Goal: Submit feedback/report problem: Submit feedback/report problem

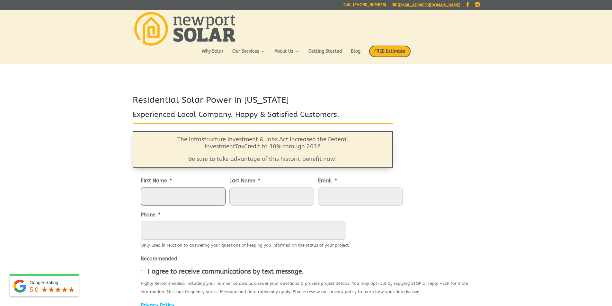
click at [169, 195] on input "First Name *" at bounding box center [183, 197] width 85 height 18
type input "[PERSON_NAME]"
type input "[EMAIL_ADDRESS][DOMAIN_NAME]"
type input "4014391891"
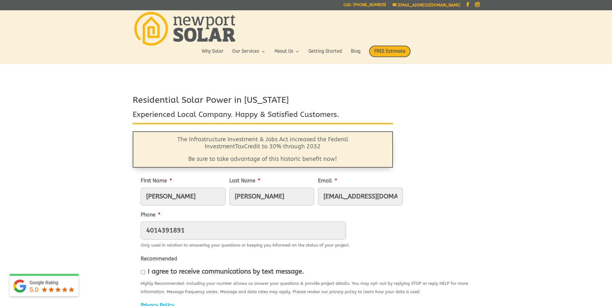
type input "12 PORTSIDE DR"
type input "[GEOGRAPHIC_DATA]"
type input "02809-1014"
type input "[PHONE_NUMBER]"
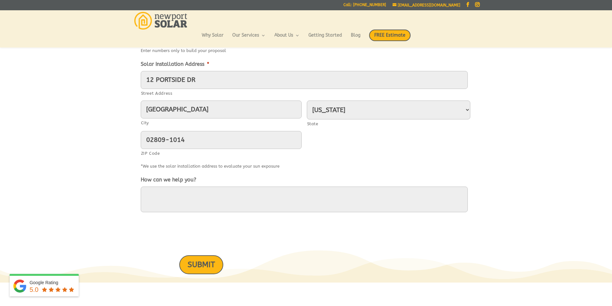
scroll to position [283, 0]
click at [150, 191] on textarea "How can we help you?" at bounding box center [304, 199] width 327 height 26
click at [166, 196] on textarea "I may" at bounding box center [304, 199] width 327 height 26
click at [239, 197] on textarea "I may have just submitted this" at bounding box center [304, 199] width 327 height 26
click at [338, 196] on textarea "I may have just submitted this, but cannot find a record of it." at bounding box center [304, 199] width 327 height 26
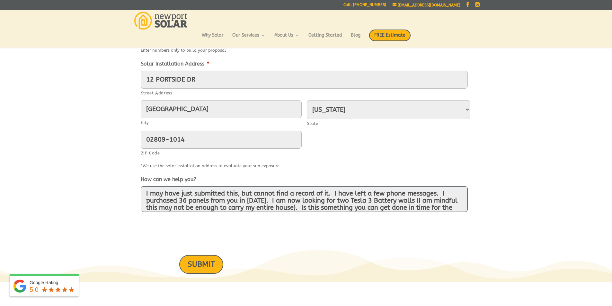
scroll to position [9, 0]
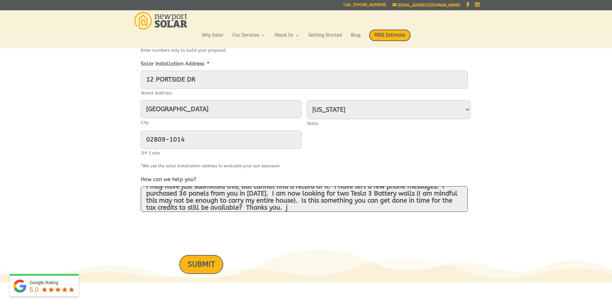
type textarea "I may have just submitted this, but cannot find a record of it. I have left a f…"
click at [201, 266] on input "SUBMIT" at bounding box center [201, 264] width 44 height 19
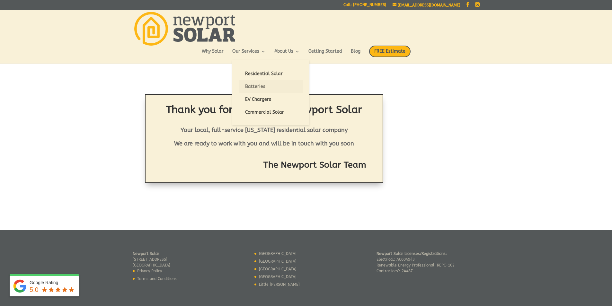
click at [257, 87] on link "Batteries" at bounding box center [271, 86] width 64 height 13
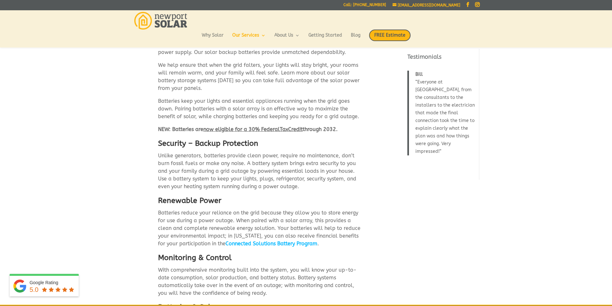
scroll to position [77, 0]
click at [295, 240] on link "Connected Solutions Battery Program" at bounding box center [272, 243] width 92 height 6
